Goal: Entertainment & Leisure: Consume media (video, audio)

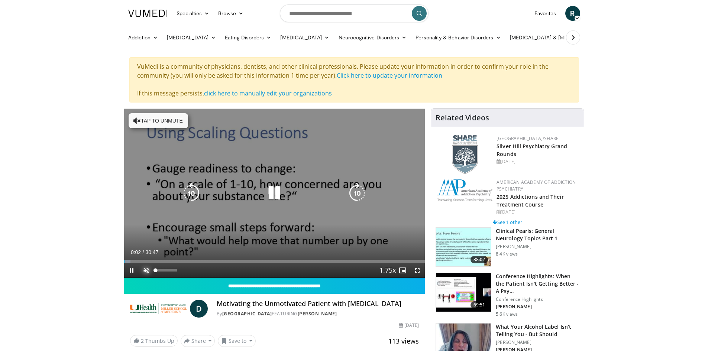
click at [146, 269] on span "Video Player" at bounding box center [146, 270] width 15 height 15
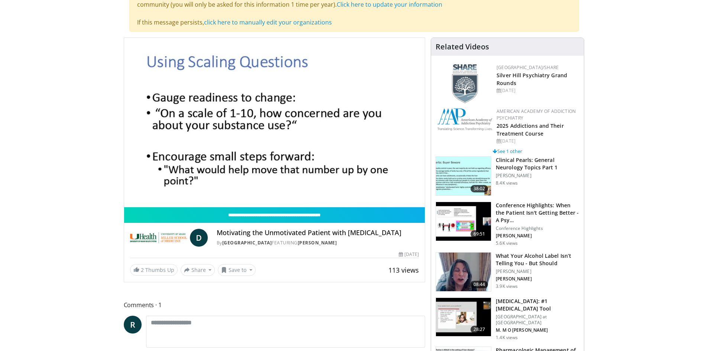
scroll to position [74, 0]
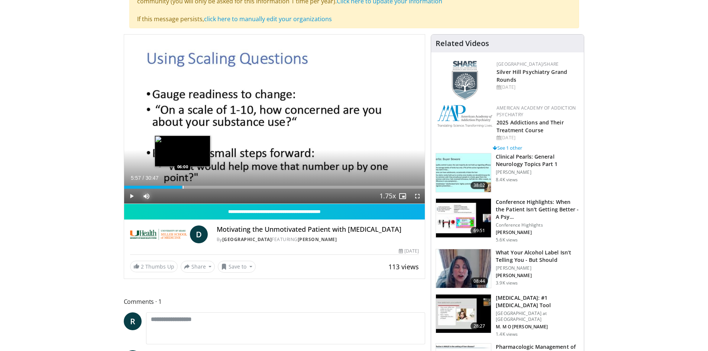
click at [183, 187] on div "Progress Bar" at bounding box center [183, 187] width 1 height 3
click at [193, 184] on div "Loaded : 23.09% 06:04 07:04" at bounding box center [274, 185] width 301 height 7
click at [210, 187] on div "Progress Bar" at bounding box center [210, 187] width 1 height 3
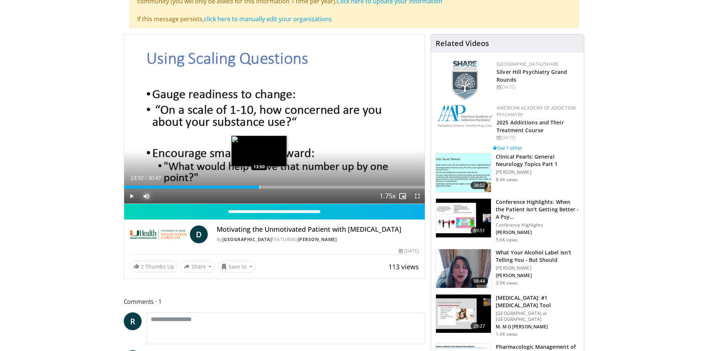
click at [259, 186] on div "Progress Bar" at bounding box center [259, 187] width 1 height 3
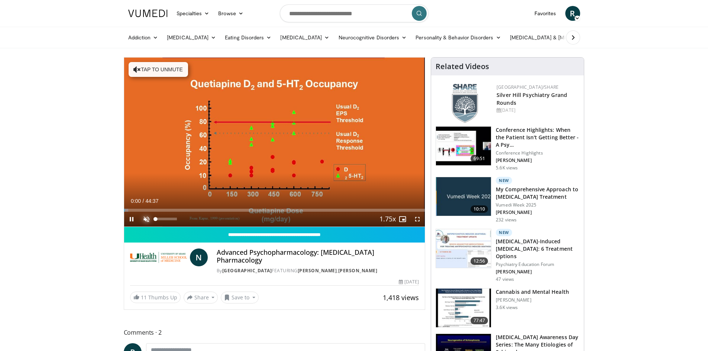
click at [145, 218] on span "Video Player" at bounding box center [146, 219] width 15 height 15
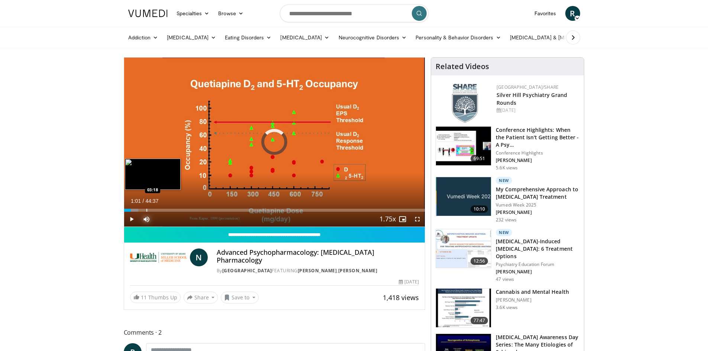
click at [146, 211] on div "Progress Bar" at bounding box center [146, 210] width 1 height 3
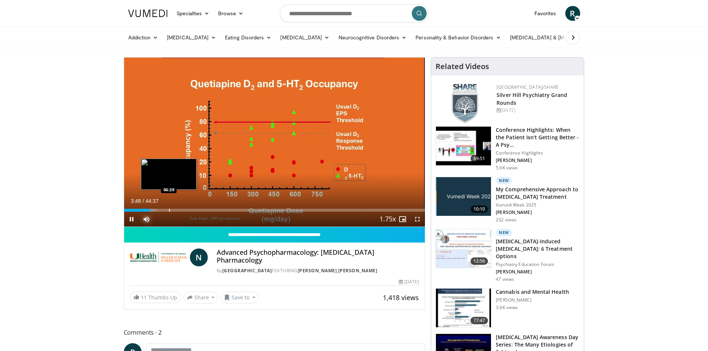
click at [169, 210] on div "Progress Bar" at bounding box center [169, 210] width 1 height 3
click at [182, 209] on div "Progress Bar" at bounding box center [182, 210] width 1 height 3
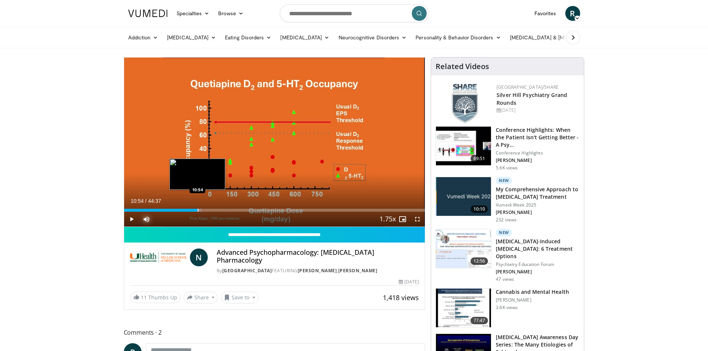
click at [197, 208] on div "Loaded : 25.80% 10:54 10:54" at bounding box center [274, 208] width 301 height 7
click at [214, 209] on div "Progress Bar" at bounding box center [214, 210] width 1 height 3
